Goal: Transaction & Acquisition: Book appointment/travel/reservation

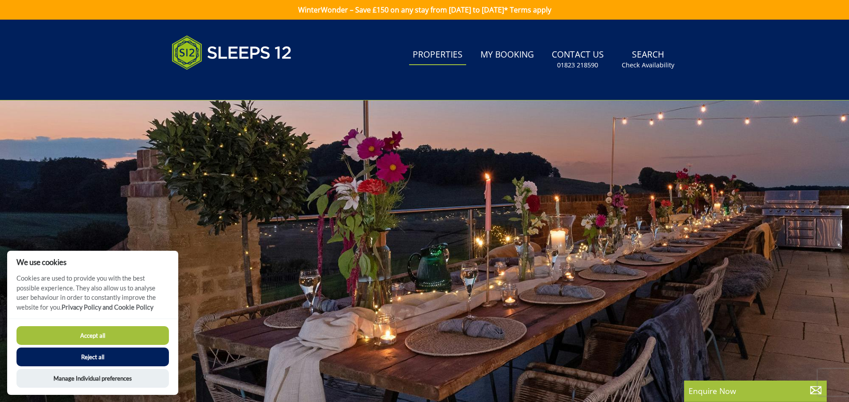
click at [436, 53] on link "Properties" at bounding box center [437, 55] width 57 height 20
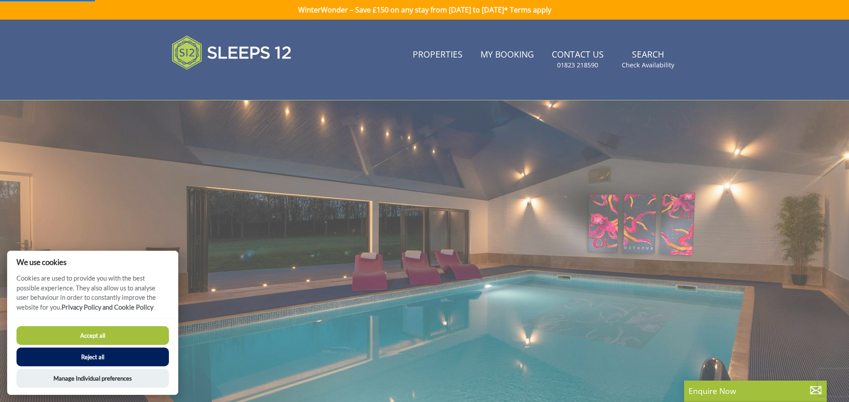
click at [121, 338] on button "Accept all" at bounding box center [92, 335] width 152 height 19
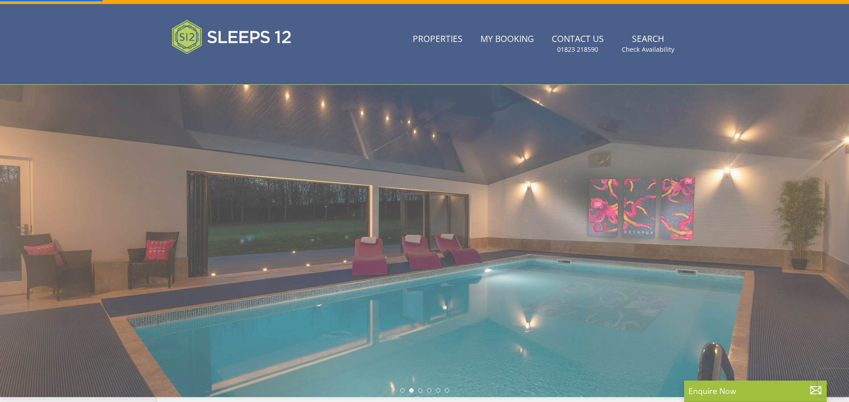
scroll to position [53, 0]
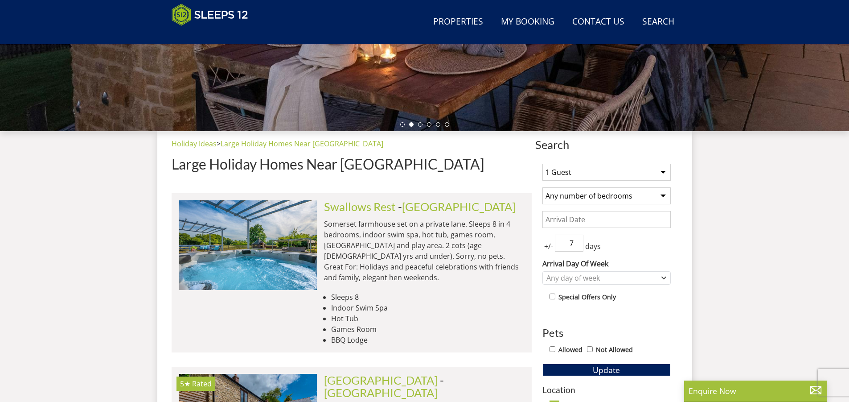
scroll to position [234, 0]
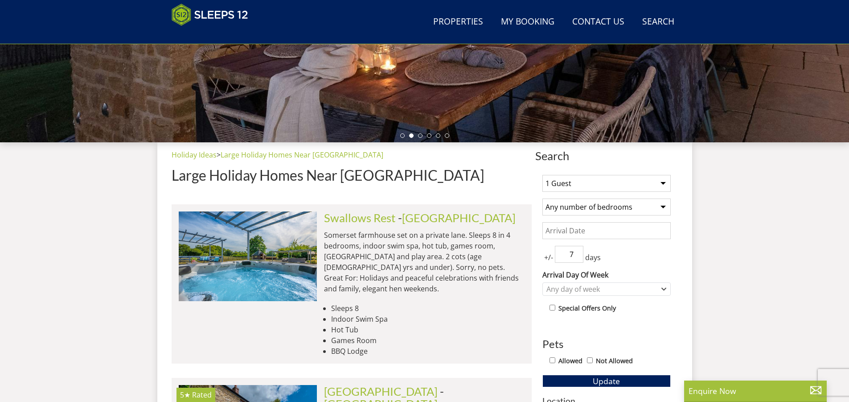
click at [662, 181] on select "1 Guest 2 Guests 3 Guests 4 Guests 5 Guests 6 Guests 7 Guests 8 Guests 9 Guests…" at bounding box center [606, 183] width 128 height 17
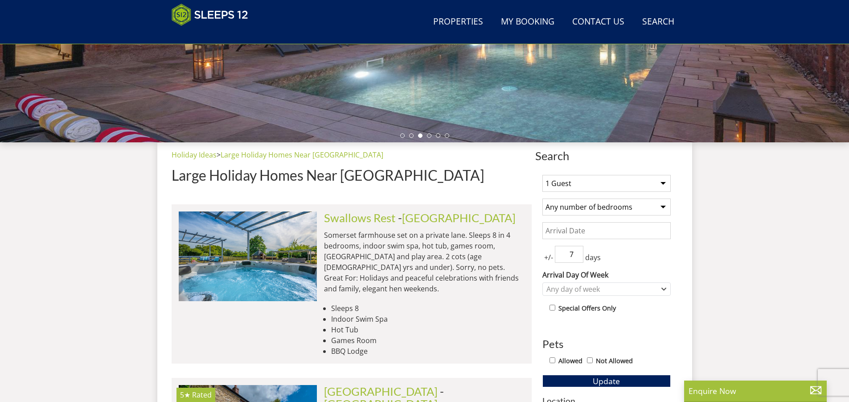
select select "12"
click at [542, 175] on select "1 Guest 2 Guests 3 Guests 4 Guests 5 Guests 6 Guests 7 Guests 8 Guests 9 Guests…" at bounding box center [606, 183] width 128 height 17
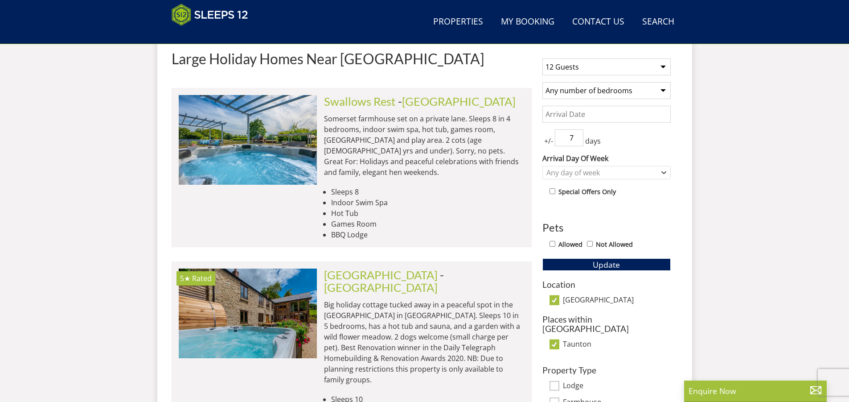
scroll to position [367, 0]
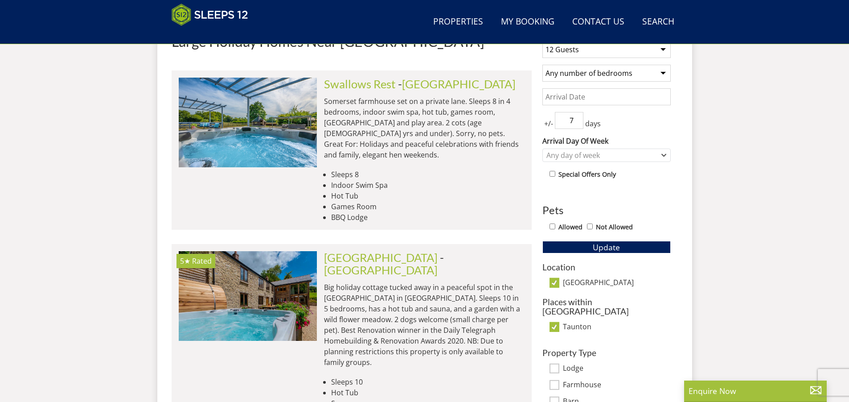
click at [540, 320] on div "1 Guest 2 Guests 3 Guests 4 Guests 5 Guests 6 Guests 7 Guests 8 Guests 9 Guests…" at bounding box center [606, 228] width 143 height 389
click at [556, 322] on input "Taunton" at bounding box center [555, 327] width 10 height 10
checkbox input "false"
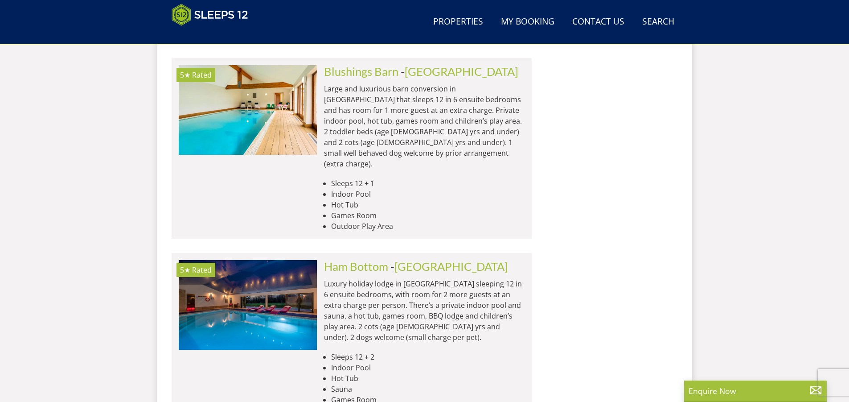
scroll to position [947, 0]
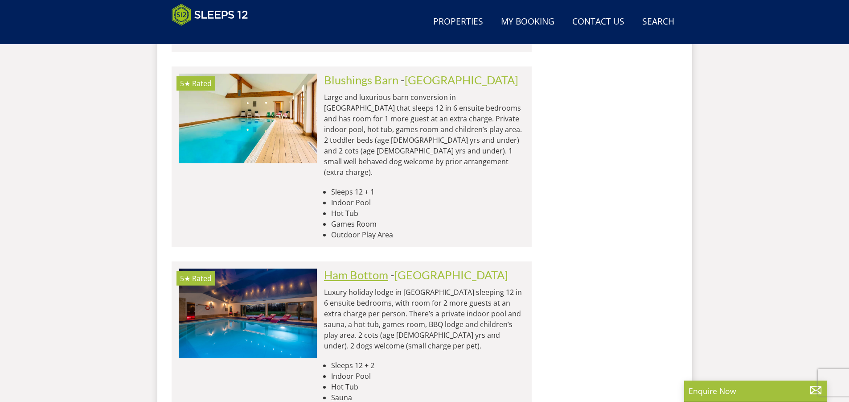
click at [349, 268] on link "Ham Bottom" at bounding box center [356, 274] width 64 height 13
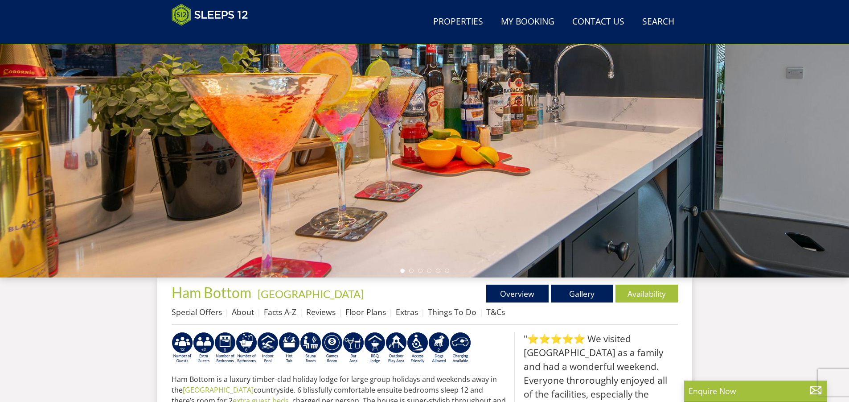
scroll to position [97, 0]
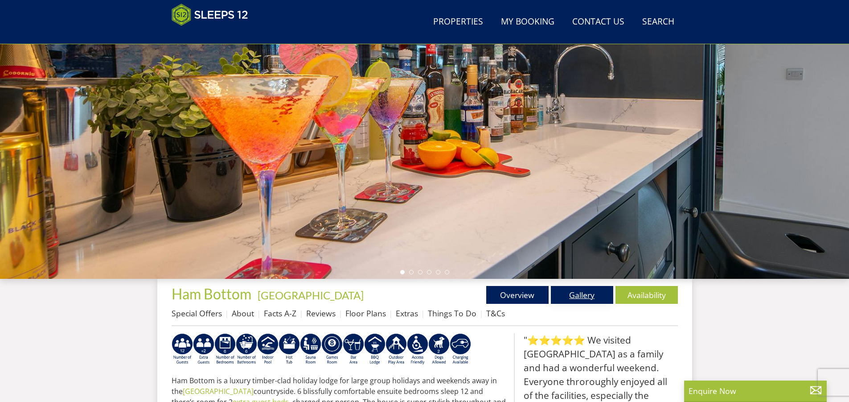
click at [583, 294] on link "Gallery" at bounding box center [582, 295] width 62 height 18
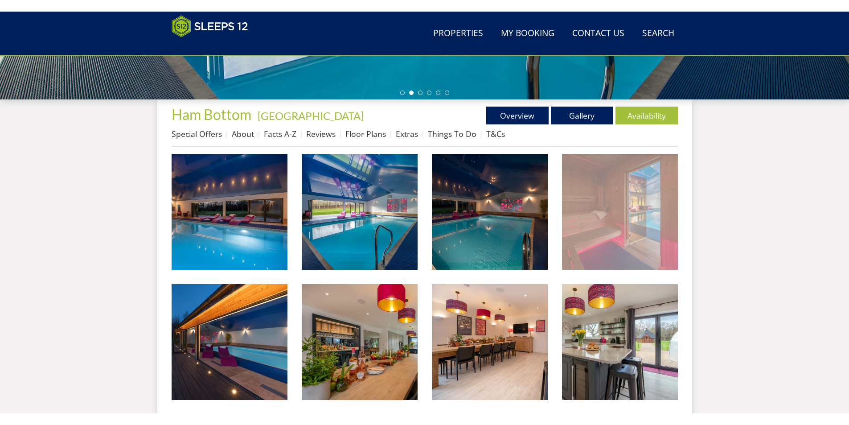
scroll to position [376, 0]
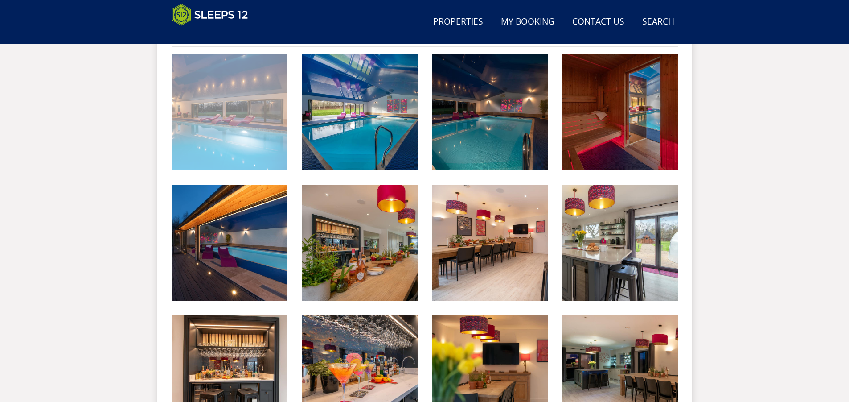
click at [249, 126] on img at bounding box center [230, 112] width 116 height 116
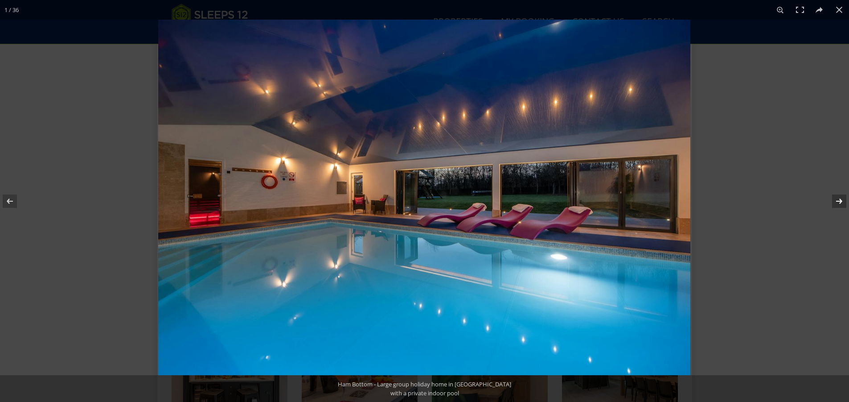
click at [839, 203] on button at bounding box center [833, 201] width 31 height 45
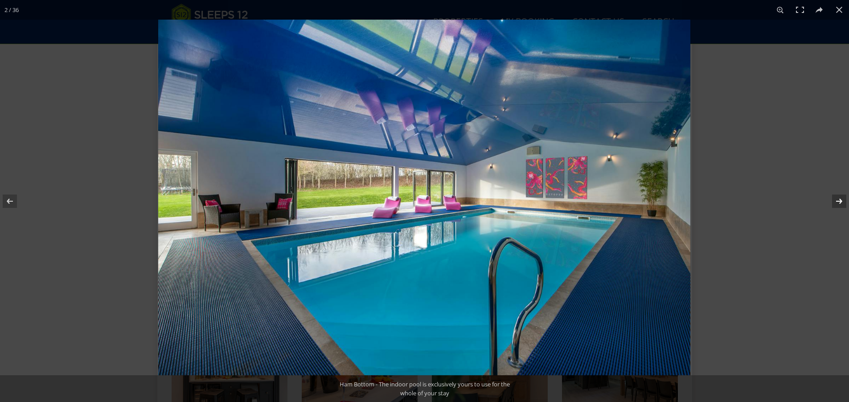
click at [839, 203] on button at bounding box center [833, 201] width 31 height 45
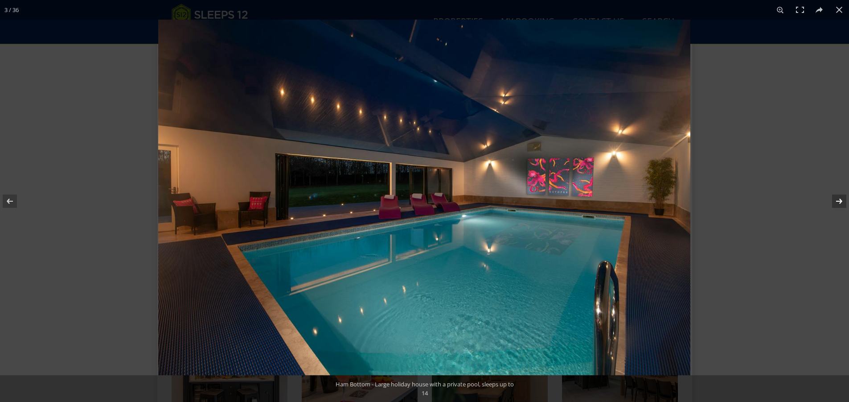
click at [839, 203] on button at bounding box center [833, 201] width 31 height 45
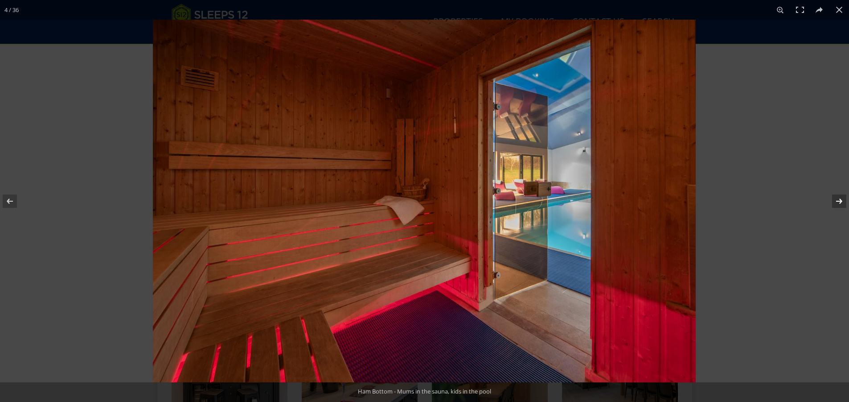
click at [839, 203] on button at bounding box center [833, 201] width 31 height 45
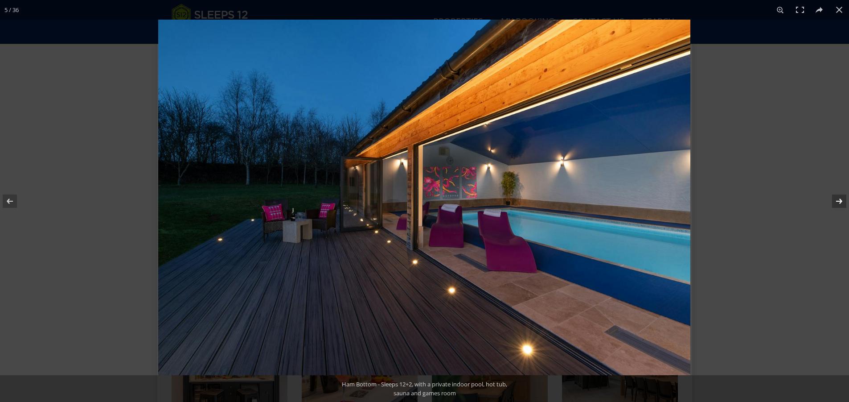
click at [839, 203] on button at bounding box center [833, 201] width 31 height 45
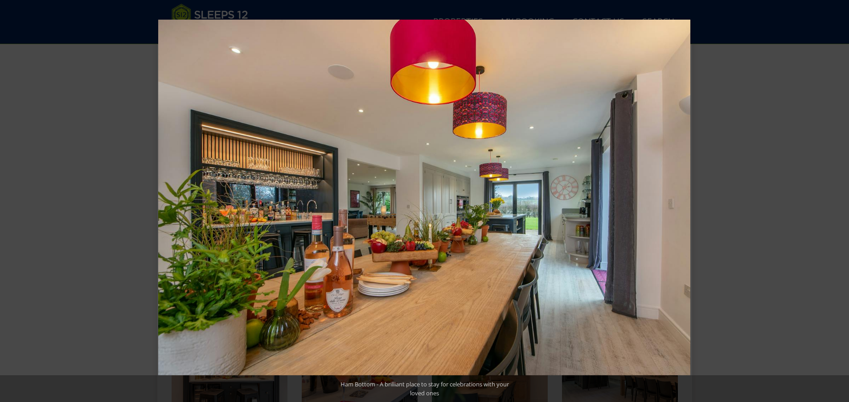
click at [839, 203] on button at bounding box center [833, 201] width 31 height 45
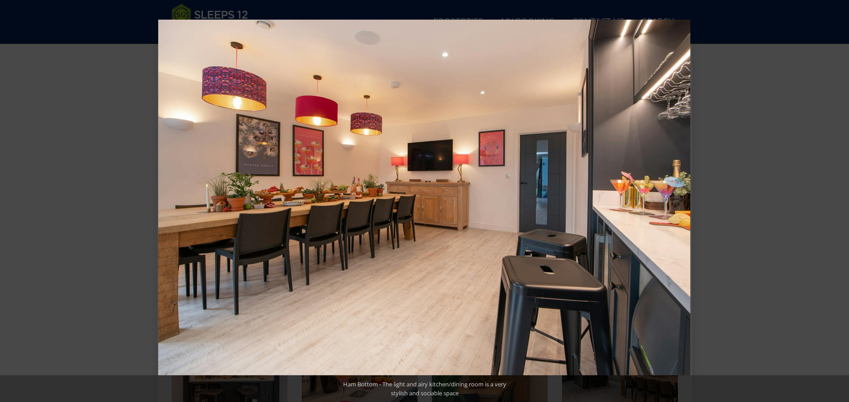
click at [839, 203] on button at bounding box center [833, 201] width 31 height 45
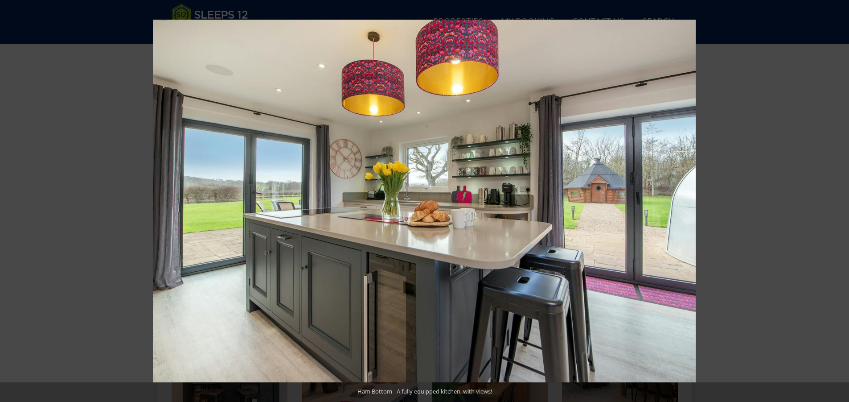
click at [839, 203] on button at bounding box center [833, 201] width 31 height 45
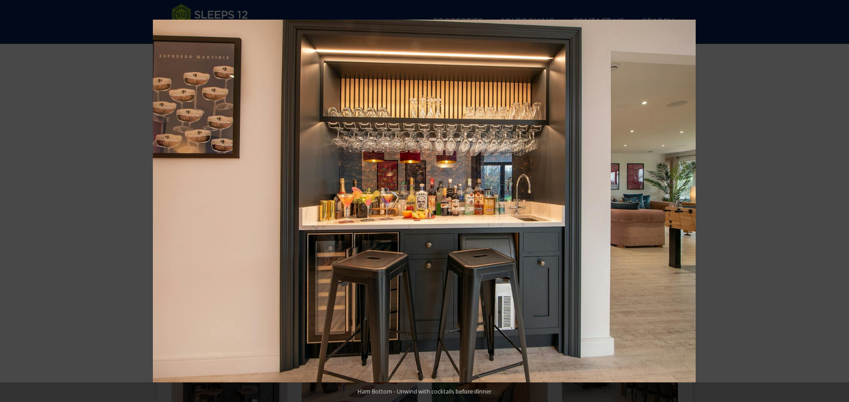
click at [839, 203] on button at bounding box center [833, 201] width 31 height 45
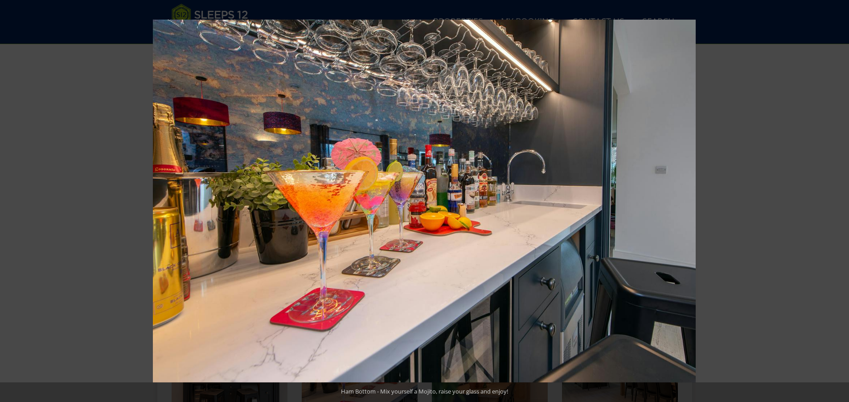
click at [839, 203] on button at bounding box center [833, 201] width 31 height 45
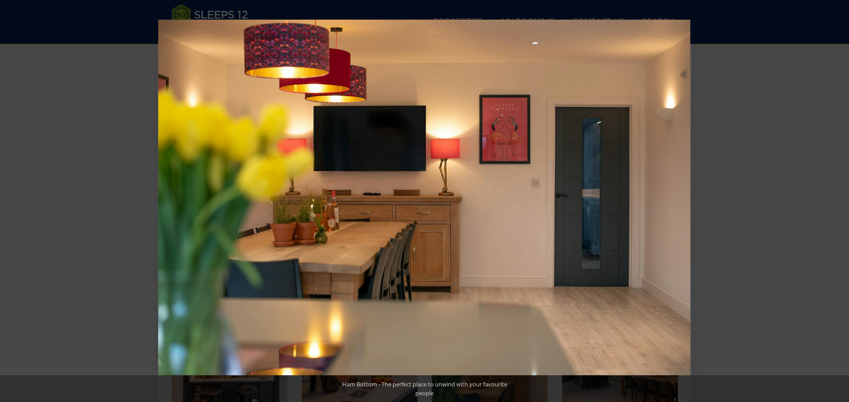
click at [839, 203] on button at bounding box center [833, 201] width 31 height 45
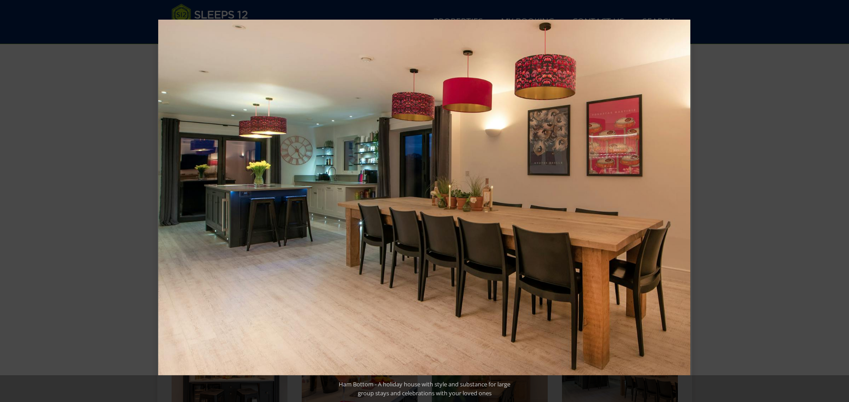
click at [839, 203] on button at bounding box center [833, 201] width 31 height 45
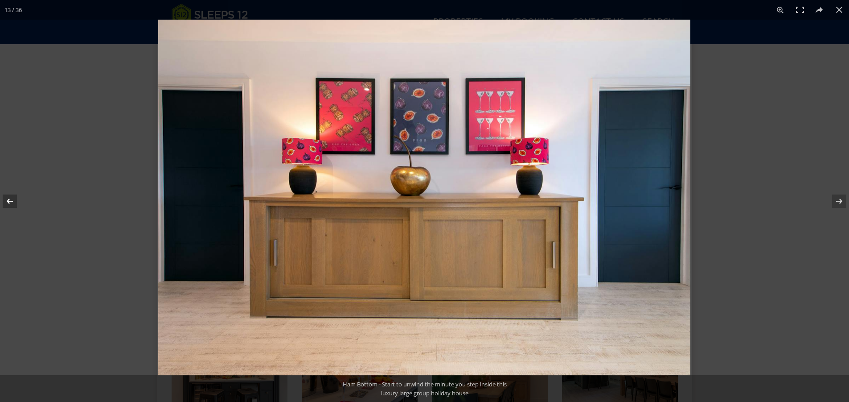
click at [11, 203] on button at bounding box center [15, 201] width 31 height 45
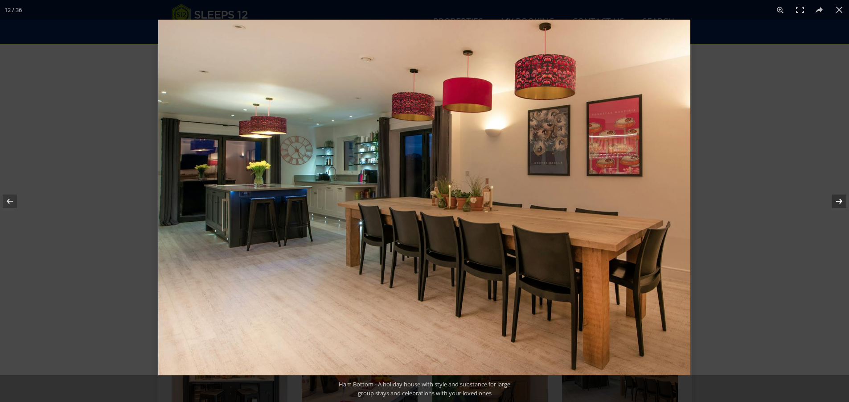
click at [835, 199] on button at bounding box center [833, 201] width 31 height 45
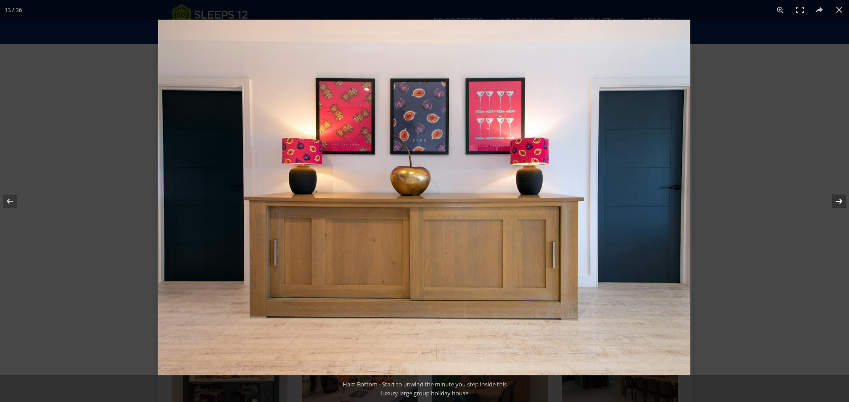
click at [835, 199] on button at bounding box center [833, 201] width 31 height 45
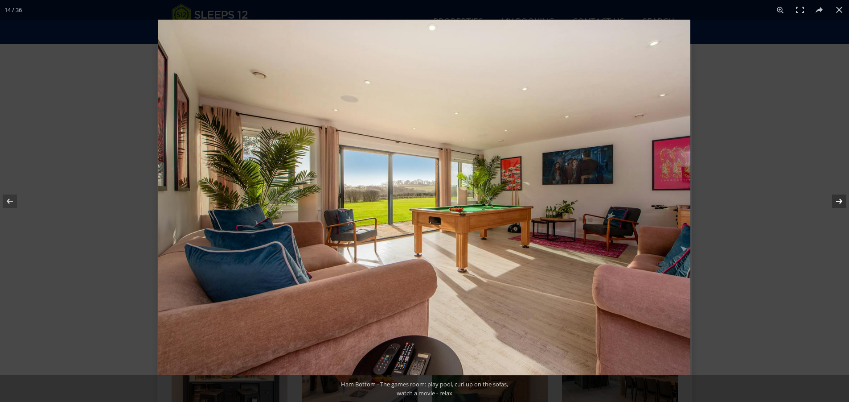
click at [835, 199] on button at bounding box center [833, 201] width 31 height 45
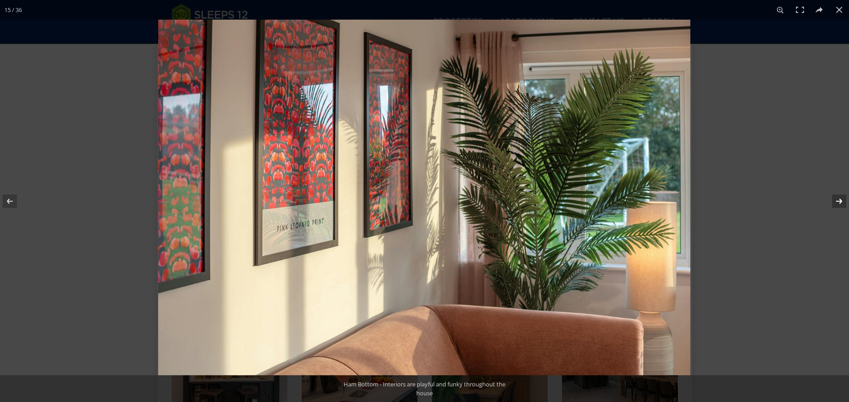
click at [835, 199] on button at bounding box center [833, 201] width 31 height 45
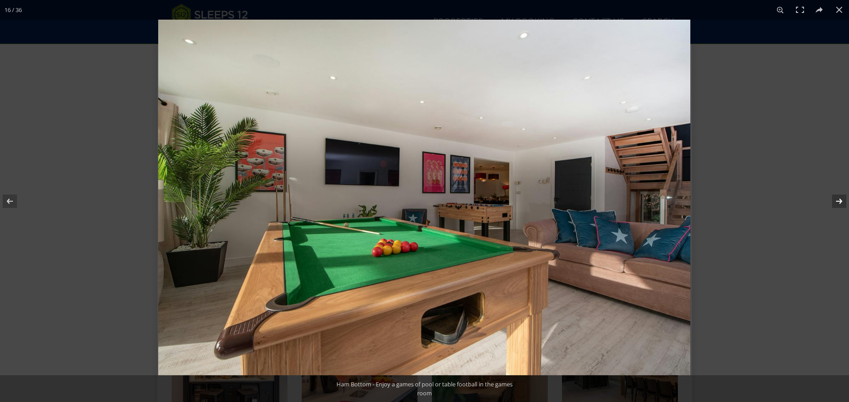
click at [835, 199] on button at bounding box center [833, 201] width 31 height 45
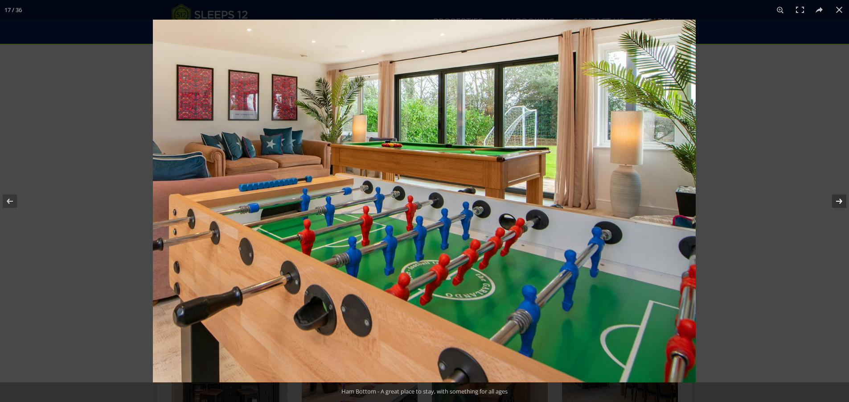
click at [835, 199] on button at bounding box center [833, 201] width 31 height 45
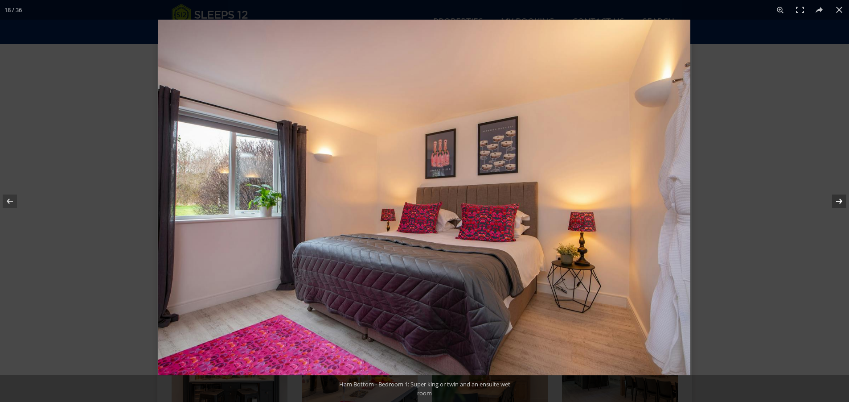
click at [835, 199] on button at bounding box center [833, 201] width 31 height 45
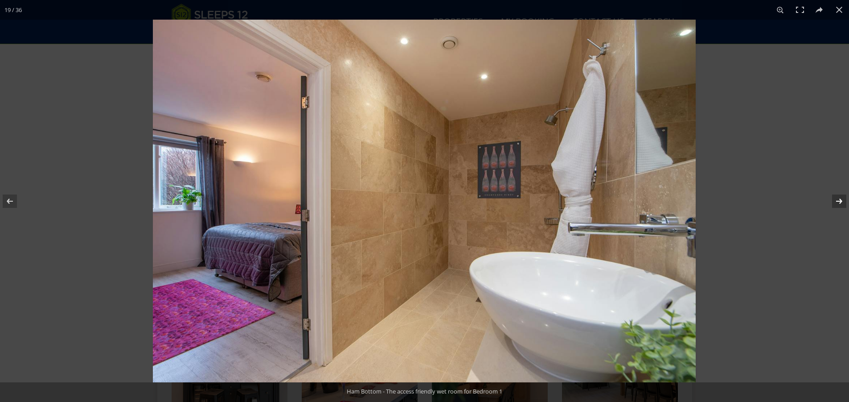
click at [835, 199] on button at bounding box center [833, 201] width 31 height 45
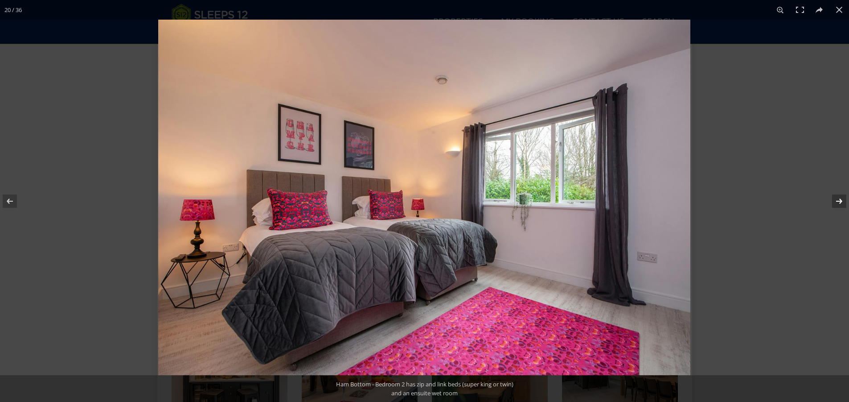
click at [835, 199] on button at bounding box center [833, 201] width 31 height 45
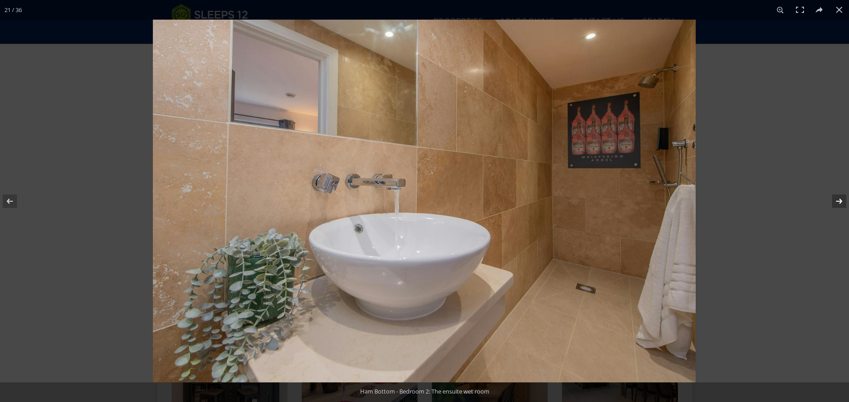
click at [835, 199] on button at bounding box center [833, 201] width 31 height 45
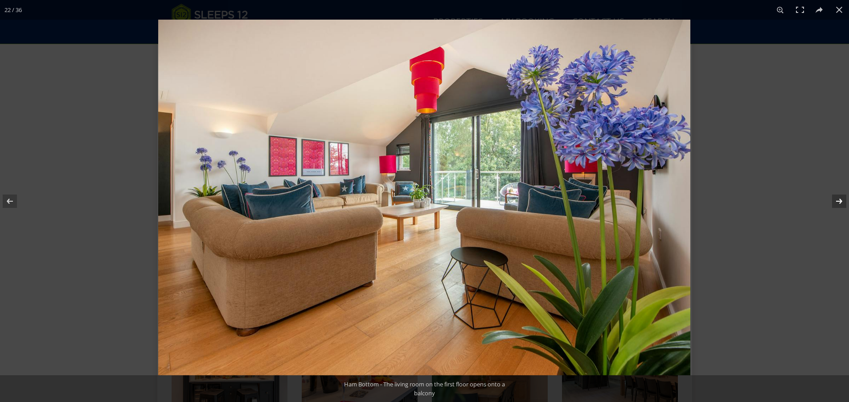
click at [835, 199] on button at bounding box center [833, 201] width 31 height 45
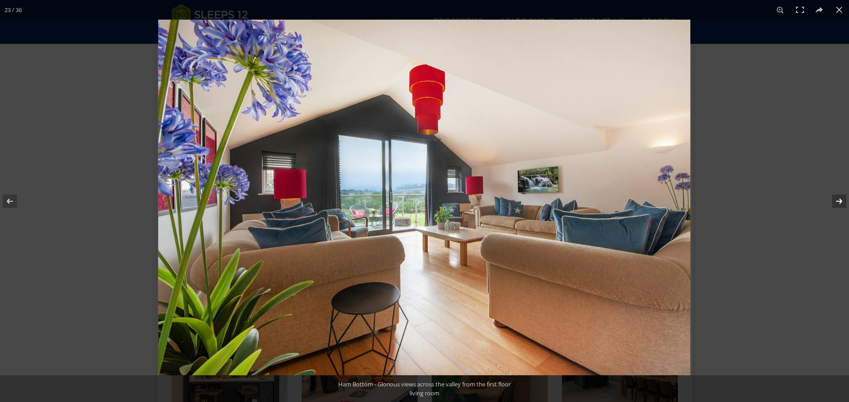
click at [835, 199] on button at bounding box center [833, 201] width 31 height 45
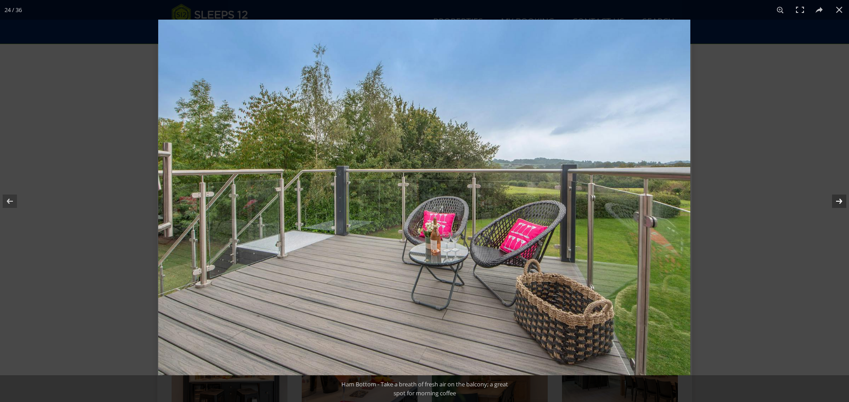
click at [835, 199] on button at bounding box center [833, 201] width 31 height 45
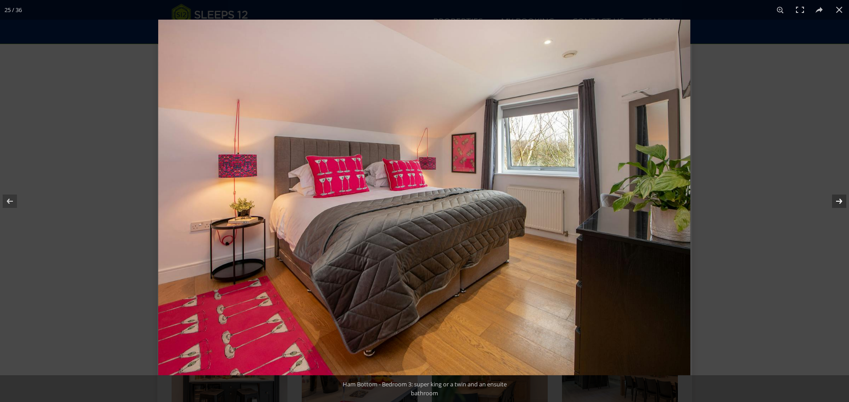
click at [835, 199] on button at bounding box center [833, 201] width 31 height 45
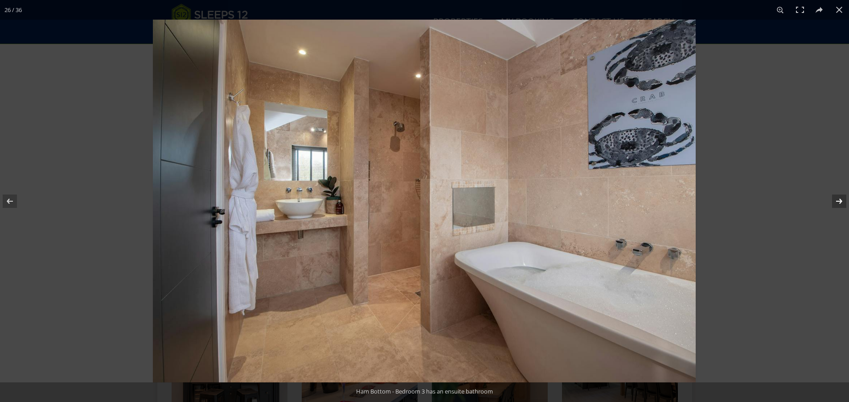
click at [835, 199] on button at bounding box center [833, 201] width 31 height 45
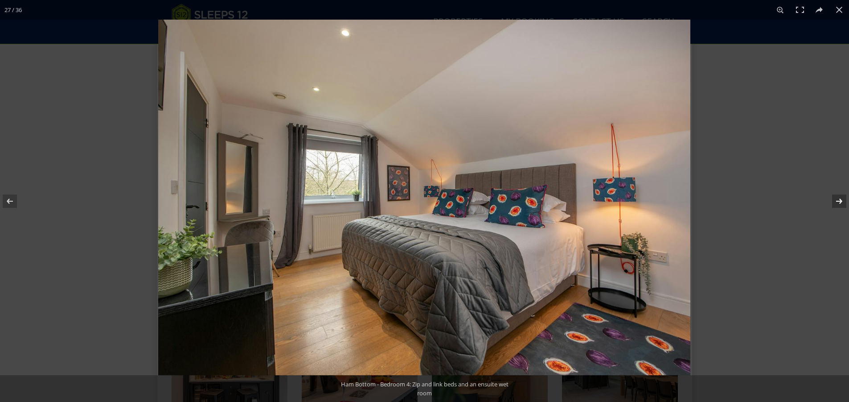
click at [835, 199] on button at bounding box center [833, 201] width 31 height 45
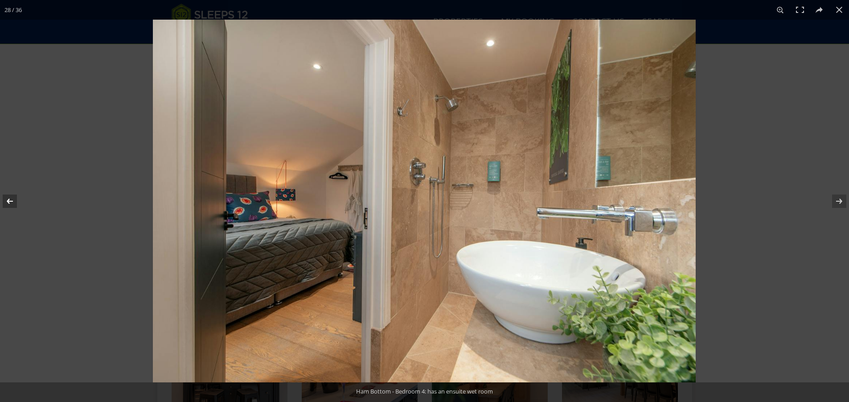
click at [8, 198] on button at bounding box center [15, 201] width 31 height 45
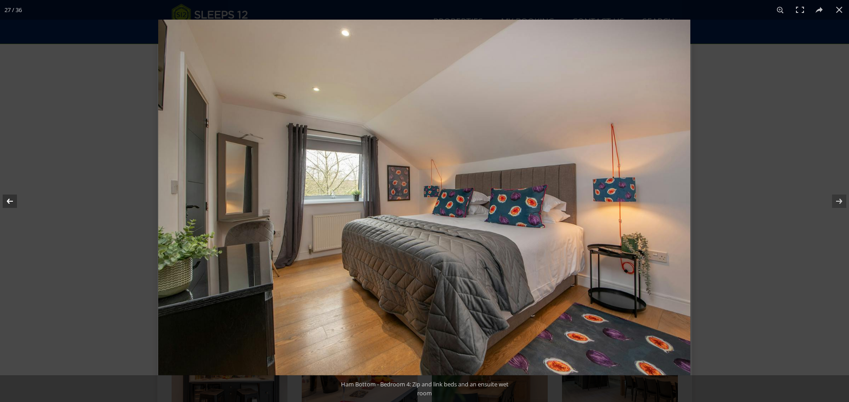
click at [8, 198] on button at bounding box center [15, 201] width 31 height 45
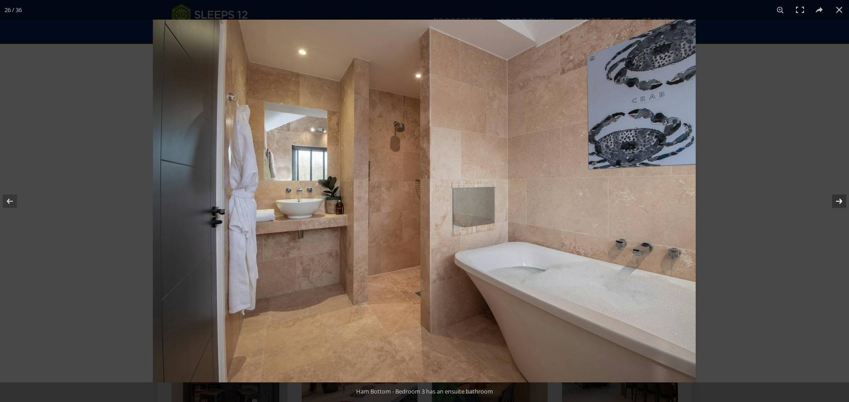
click at [835, 201] on button at bounding box center [833, 201] width 31 height 45
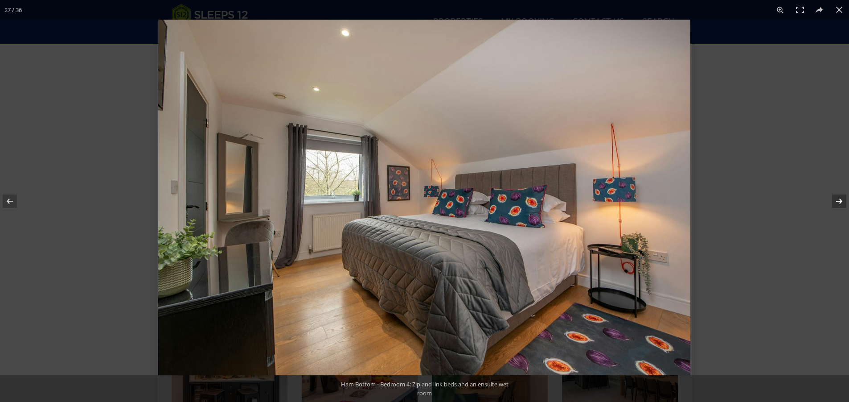
click at [835, 201] on button at bounding box center [833, 201] width 31 height 45
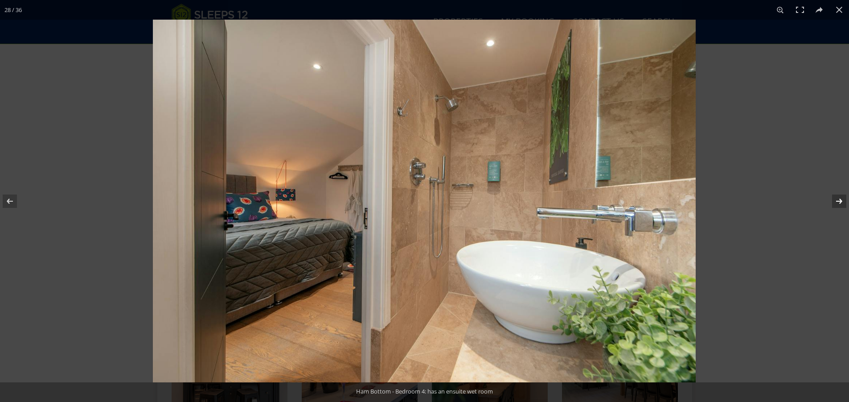
click at [835, 201] on button at bounding box center [833, 201] width 31 height 45
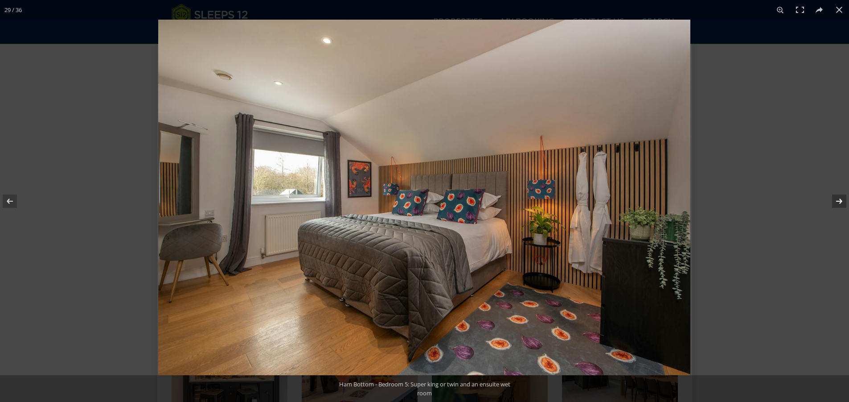
click at [835, 201] on button at bounding box center [833, 201] width 31 height 45
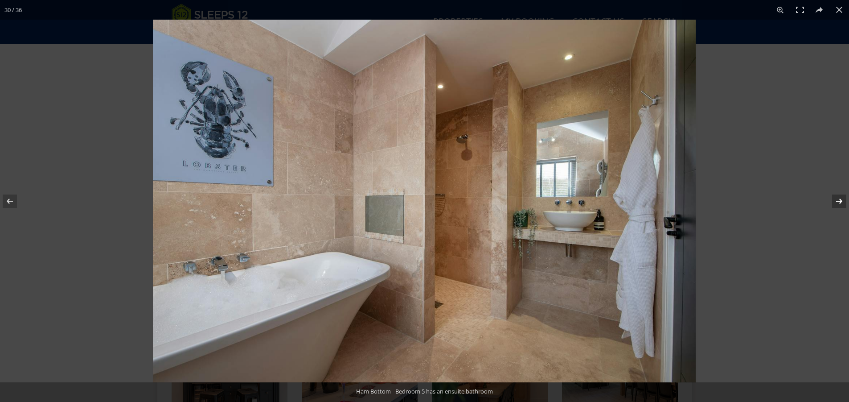
click at [835, 201] on button at bounding box center [833, 201] width 31 height 45
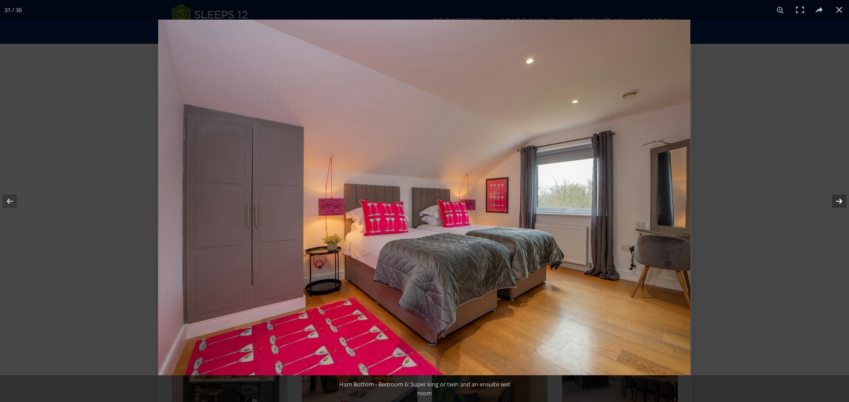
click at [835, 201] on button at bounding box center [833, 201] width 31 height 45
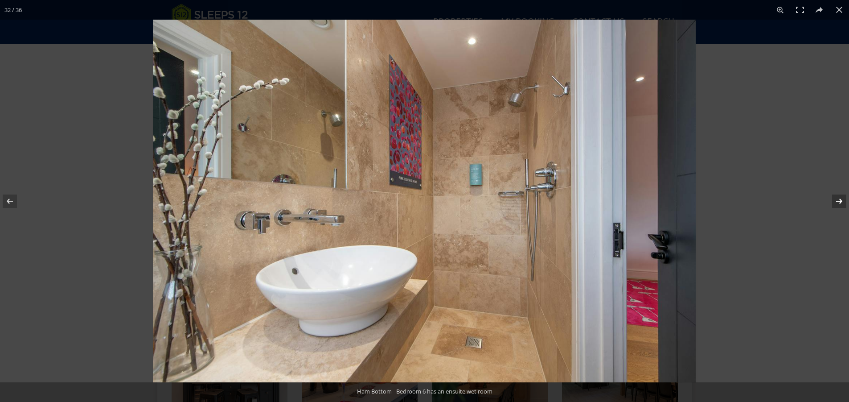
click at [835, 201] on button at bounding box center [833, 201] width 31 height 45
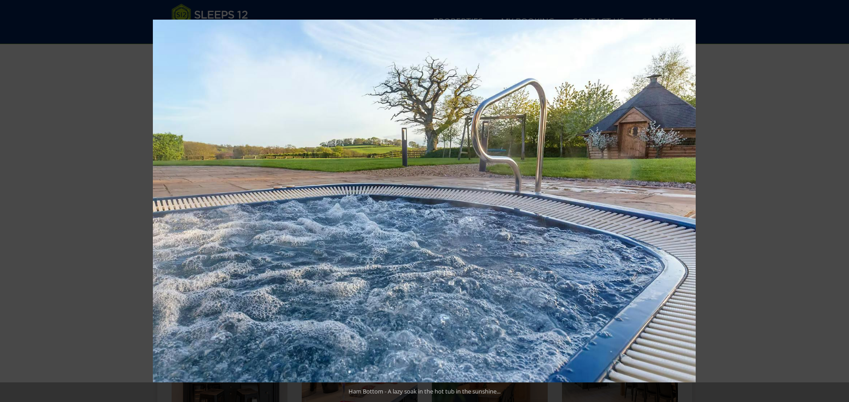
click at [835, 201] on button at bounding box center [833, 201] width 31 height 45
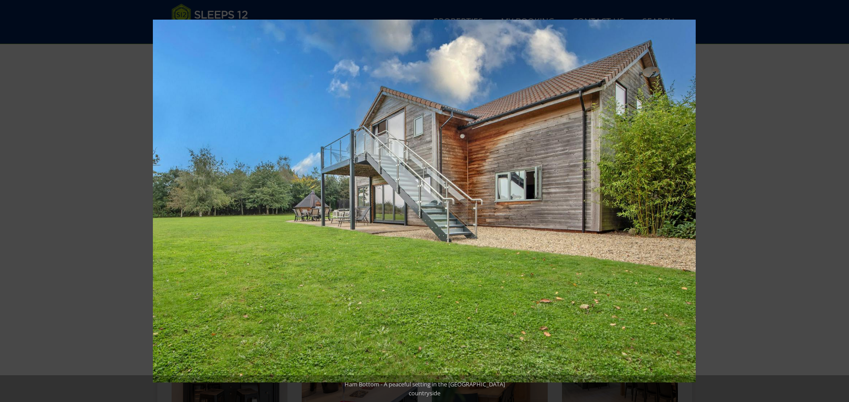
click at [835, 201] on button at bounding box center [833, 201] width 31 height 45
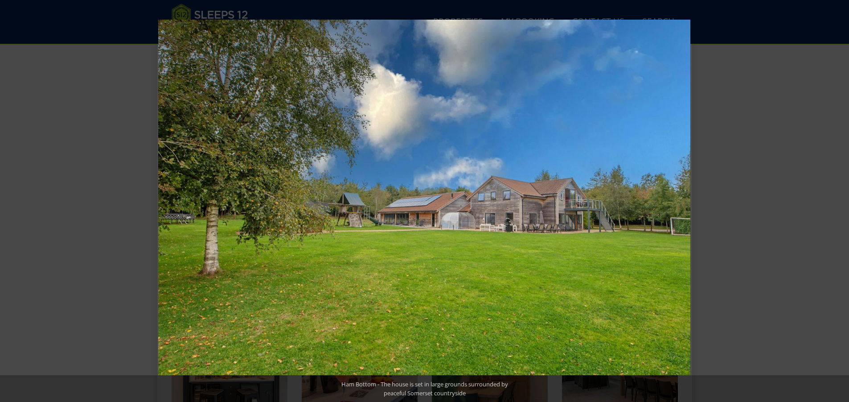
click at [835, 201] on button at bounding box center [833, 201] width 31 height 45
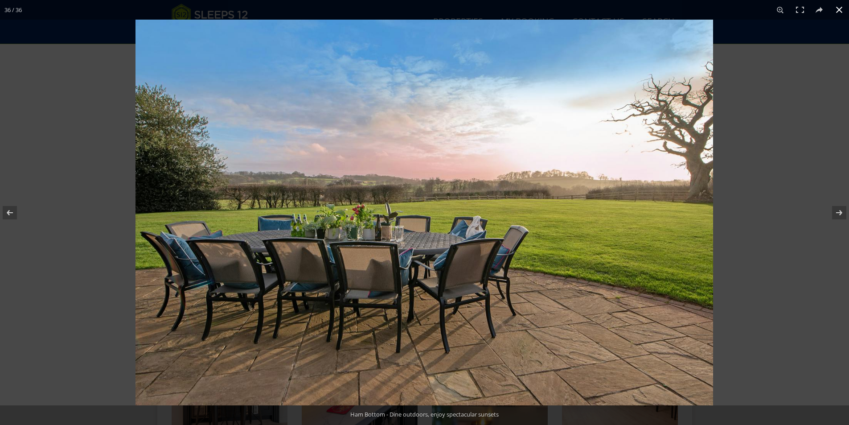
click at [838, 12] on button at bounding box center [840, 10] width 20 height 20
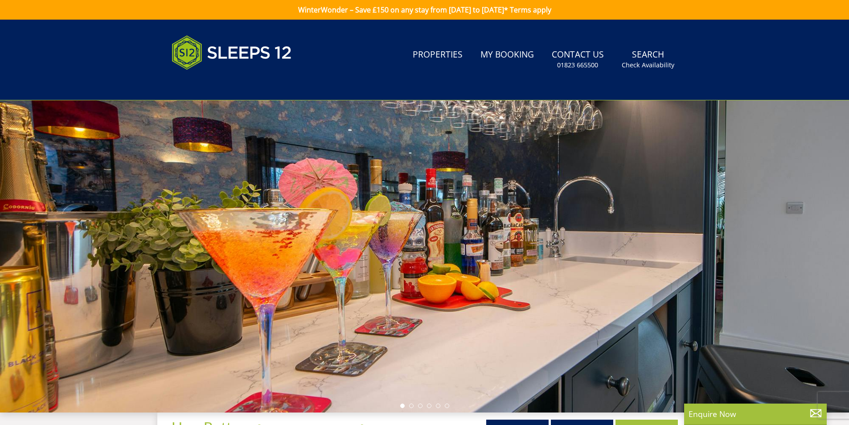
select select "12"
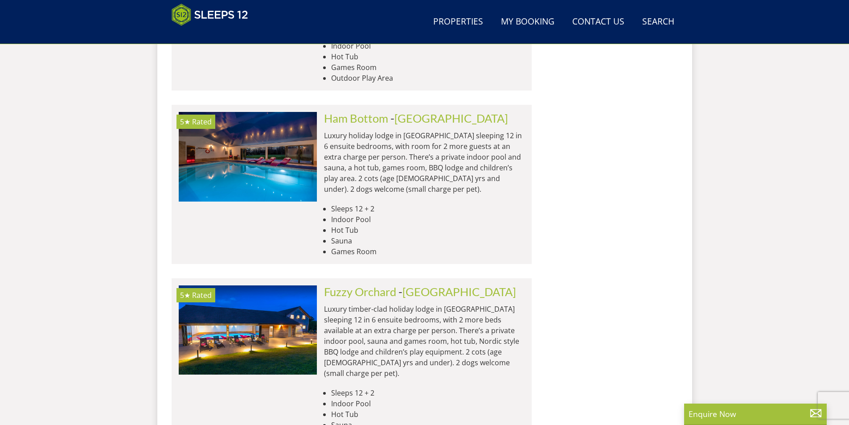
scroll to position [1125, 0]
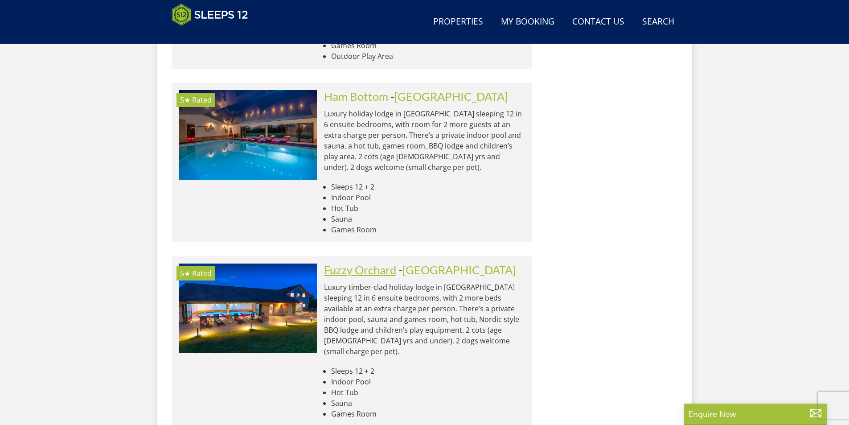
click at [382, 263] on link "Fuzzy Orchard" at bounding box center [360, 269] width 72 height 13
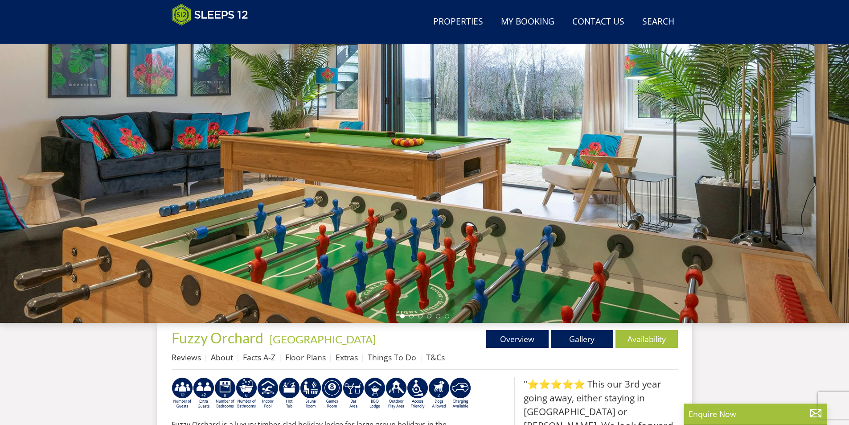
scroll to position [53, 0]
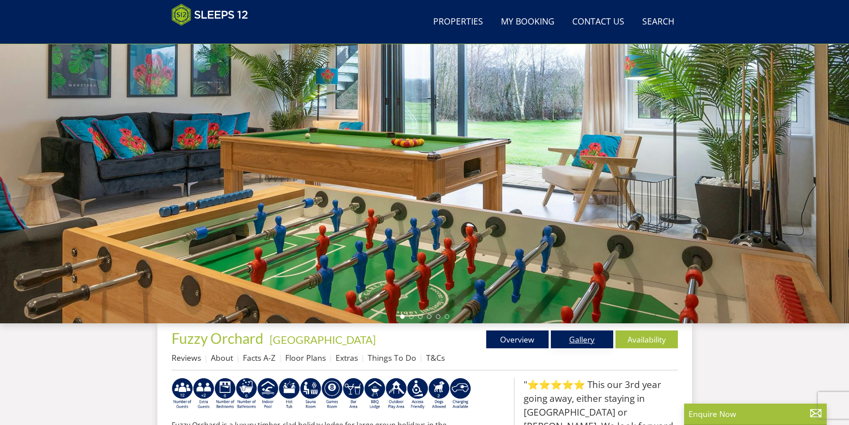
click at [571, 340] on link "Gallery" at bounding box center [582, 339] width 62 height 18
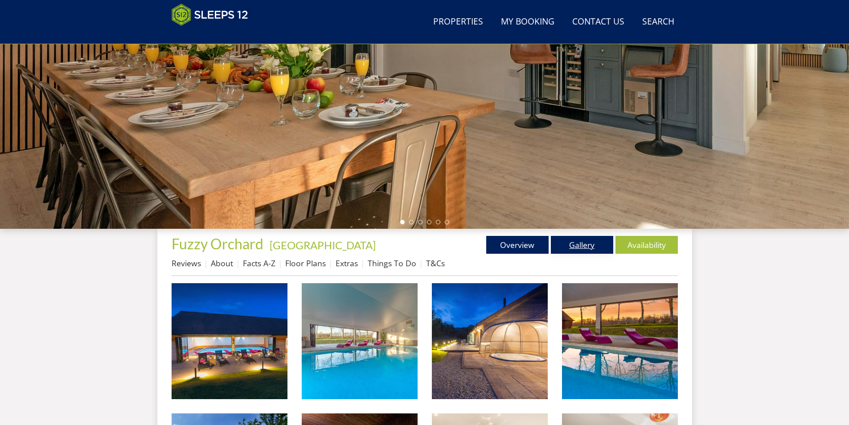
scroll to position [231, 0]
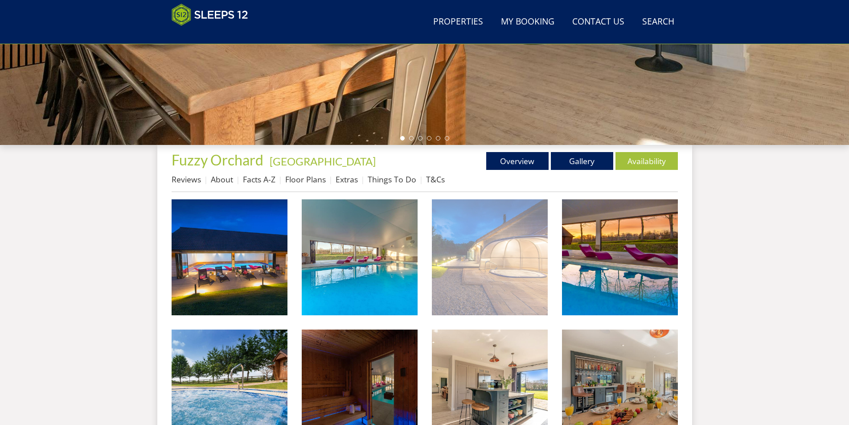
click at [495, 270] on img at bounding box center [490, 257] width 116 height 116
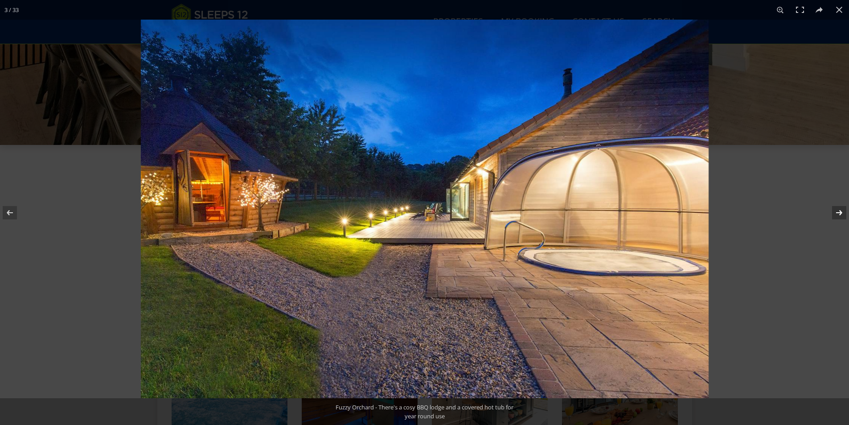
click at [834, 211] on button at bounding box center [833, 212] width 31 height 45
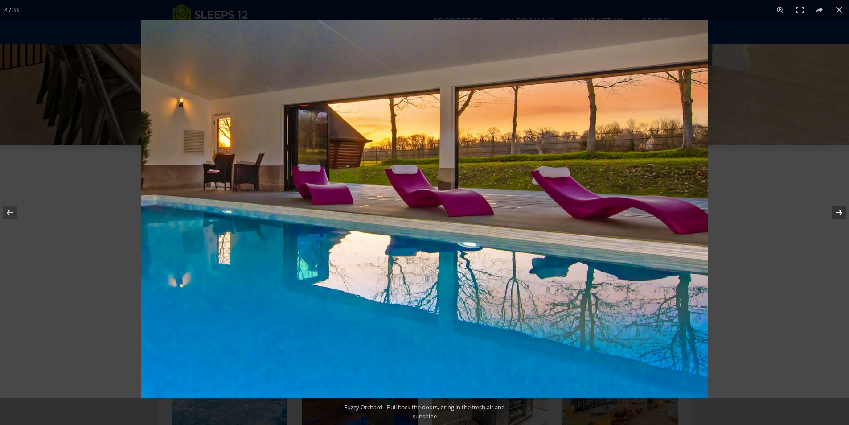
click at [834, 211] on button at bounding box center [833, 212] width 31 height 45
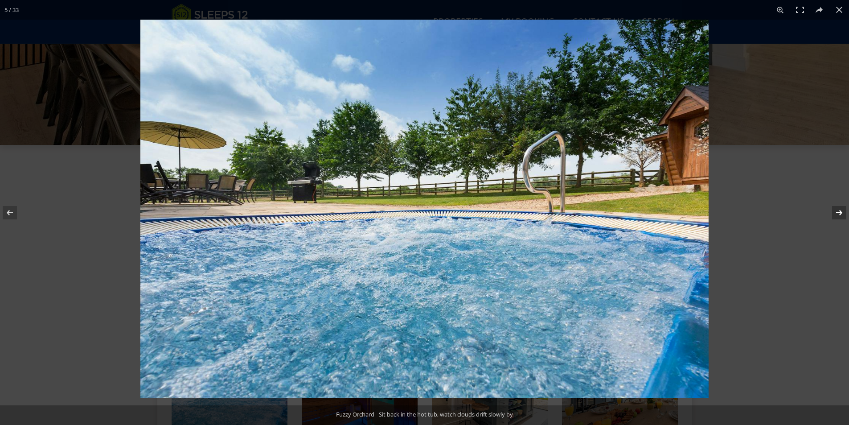
click at [834, 211] on button at bounding box center [833, 212] width 31 height 45
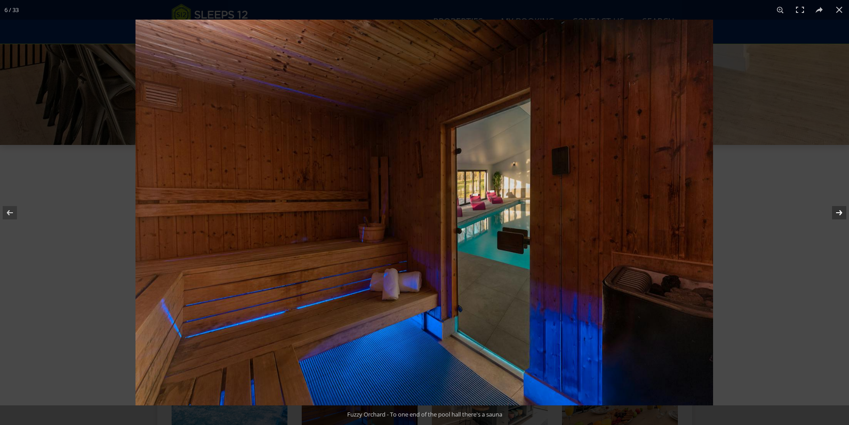
click at [834, 211] on button at bounding box center [833, 212] width 31 height 45
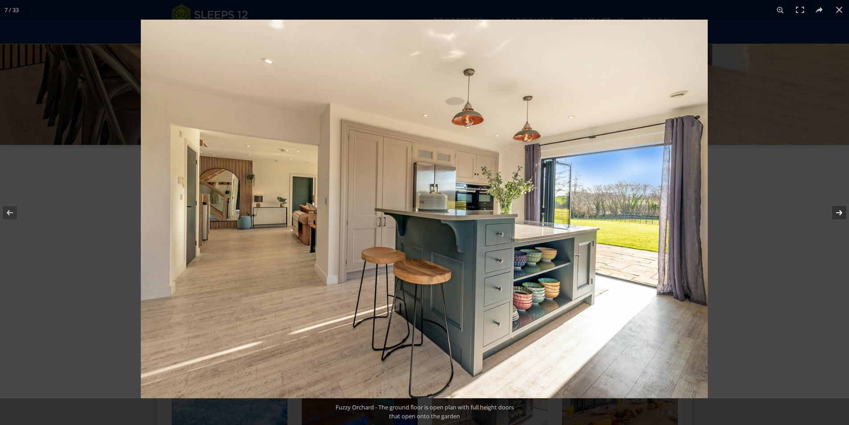
click at [834, 211] on button at bounding box center [833, 212] width 31 height 45
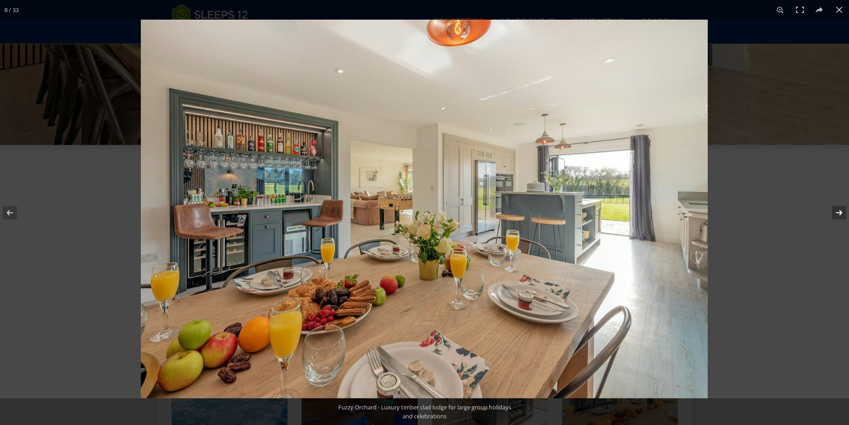
click at [834, 211] on button at bounding box center [833, 212] width 31 height 45
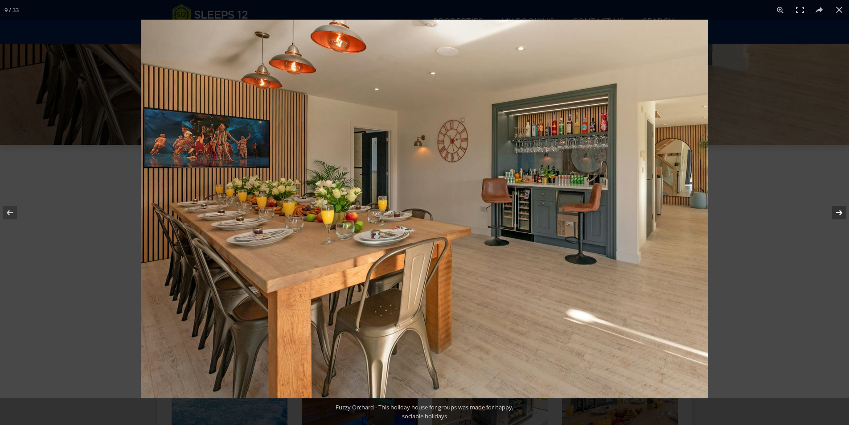
click at [834, 211] on button at bounding box center [833, 212] width 31 height 45
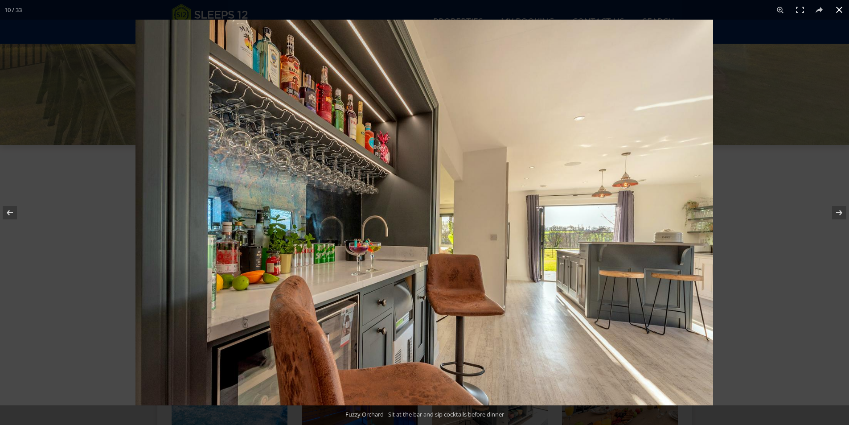
click at [837, 11] on button at bounding box center [840, 10] width 20 height 20
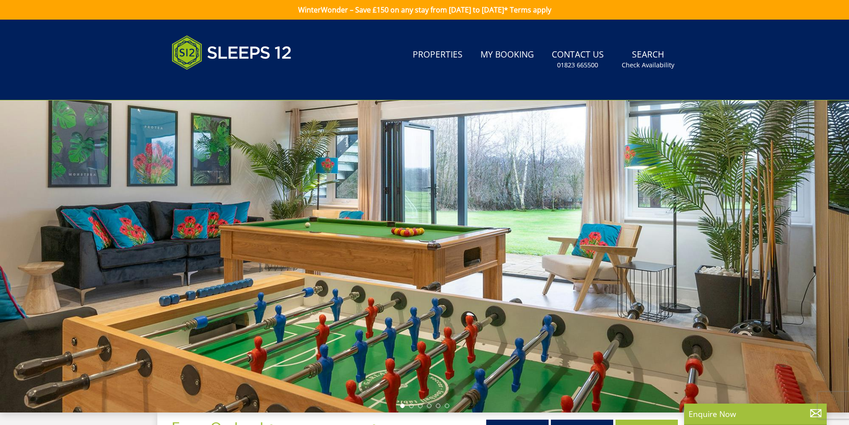
select select "12"
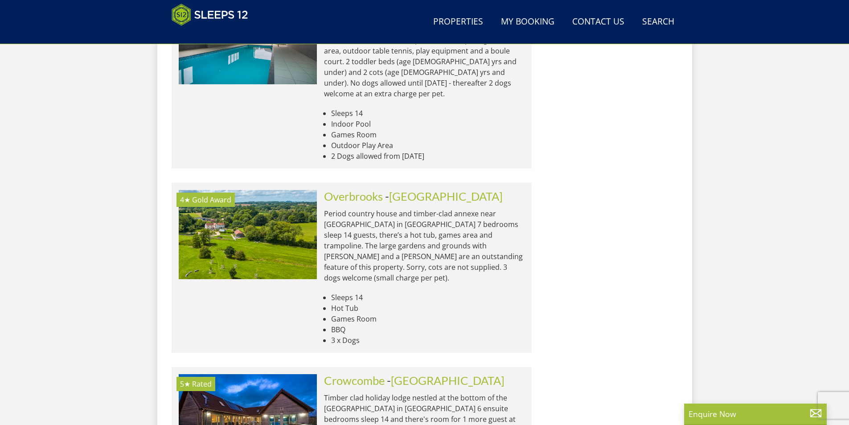
scroll to position [3800, 0]
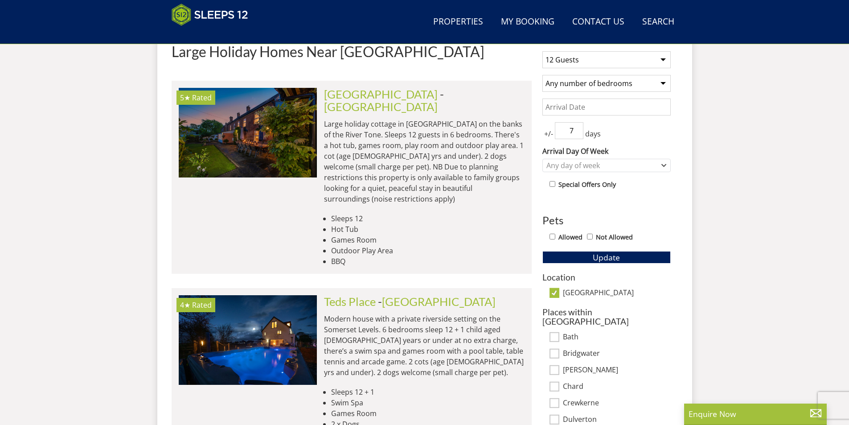
scroll to position [446, 0]
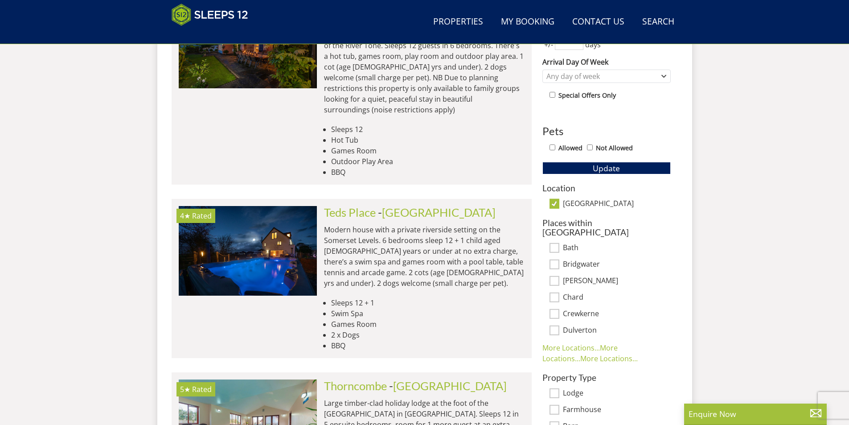
click at [554, 205] on input "[GEOGRAPHIC_DATA]" at bounding box center [555, 204] width 10 height 10
checkbox input "false"
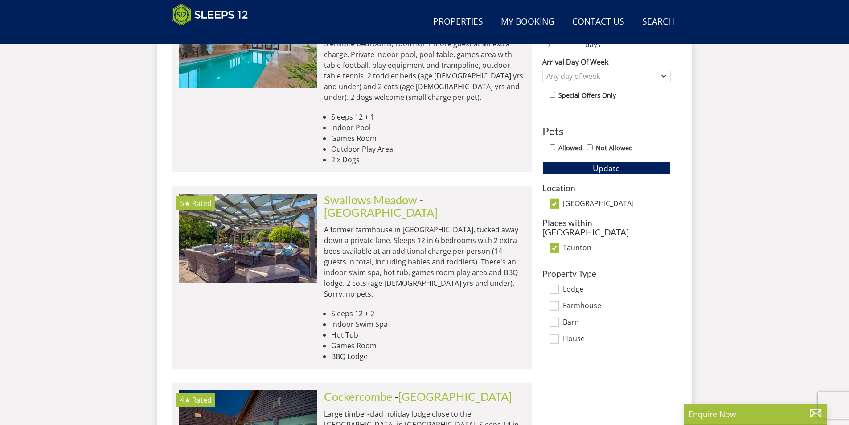
click at [566, 246] on div "1 Guest 2 Guests 3 Guests 4 Guests 5 Guests 6 Guests 7 Guests 8 Guests 9 Guests…" at bounding box center [606, 149] width 143 height 389
click at [556, 243] on input "Taunton" at bounding box center [555, 248] width 10 height 10
checkbox input "false"
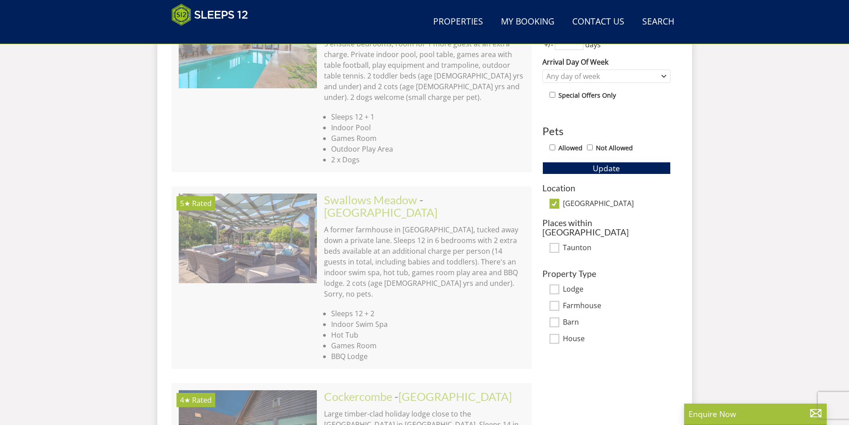
drag, startPoint x: 551, startPoint y: 204, endPoint x: 564, endPoint y: 206, distance: 13.6
click at [552, 202] on input "[GEOGRAPHIC_DATA]" at bounding box center [555, 204] width 10 height 10
checkbox input "false"
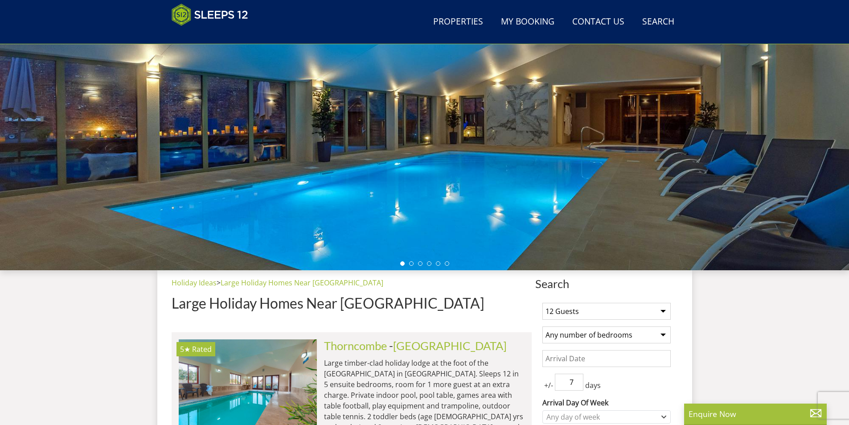
scroll to position [0, 0]
